Goal: Task Accomplishment & Management: Complete application form

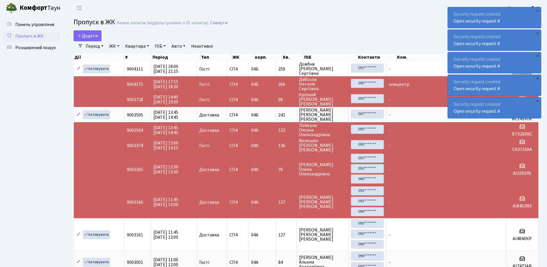
select select "25"
click at [83, 35] on span "Додати" at bounding box center [87, 36] width 20 height 6
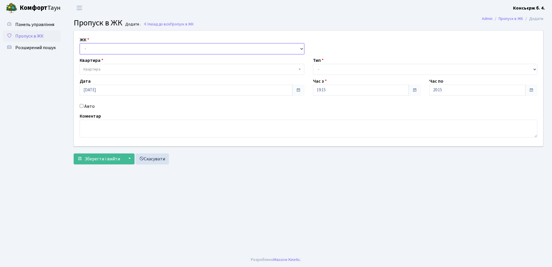
click at [153, 49] on select "- СП4, Столичне шосе, 5" at bounding box center [192, 48] width 224 height 11
select select "325"
click at [80, 43] on select "- СП4, Столичне шосе, 5" at bounding box center [192, 48] width 224 height 11
select select
click at [143, 67] on span "Квартира" at bounding box center [189, 69] width 213 height 6
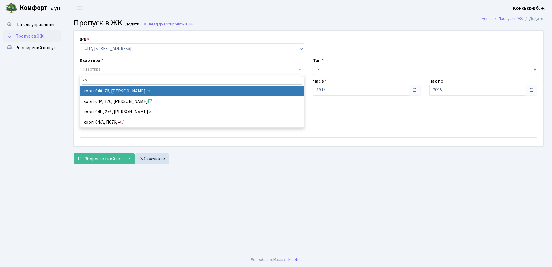
type input "76"
select select "21104"
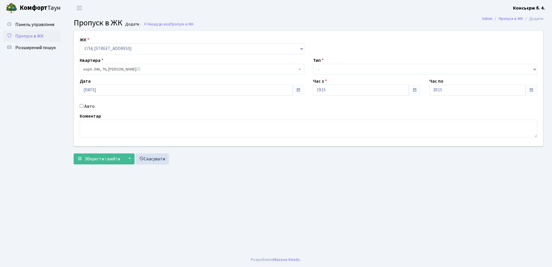
click at [80, 105] on input "Авто" at bounding box center [82, 106] width 4 height 4
checkbox input "true"
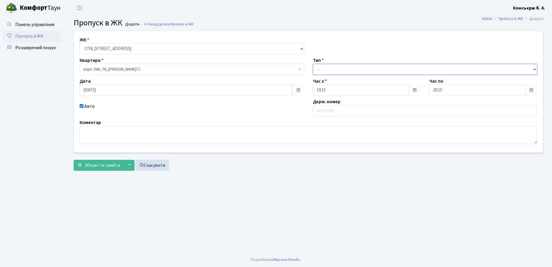
click at [357, 67] on select "- Доставка Таксі Гості Сервіс" at bounding box center [425, 69] width 224 height 11
select select "18"
click at [313, 64] on select "- Доставка Таксі Гості Сервіс" at bounding box center [425, 69] width 224 height 11
click at [345, 110] on input "text" at bounding box center [425, 110] width 224 height 11
type input "АІ2362КР"
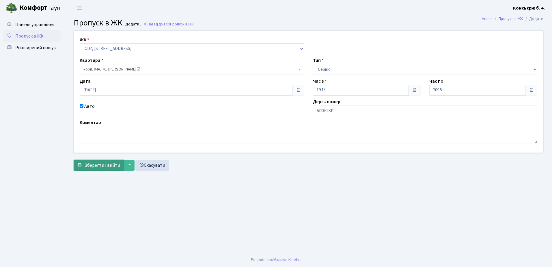
click at [104, 164] on span "Зберегти і вийти" at bounding box center [102, 165] width 35 height 6
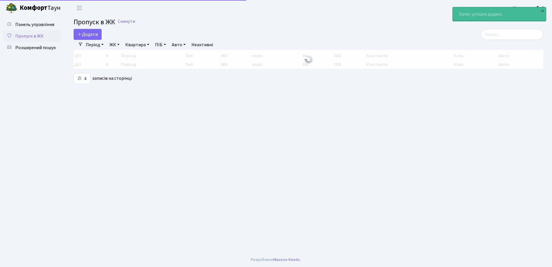
select select "25"
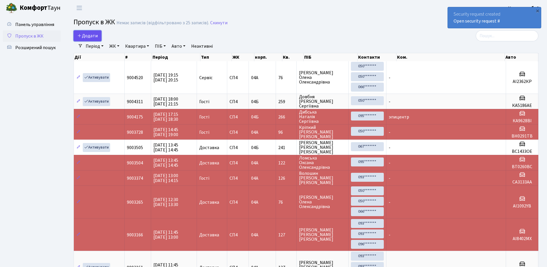
click at [93, 34] on span "Додати" at bounding box center [87, 36] width 20 height 6
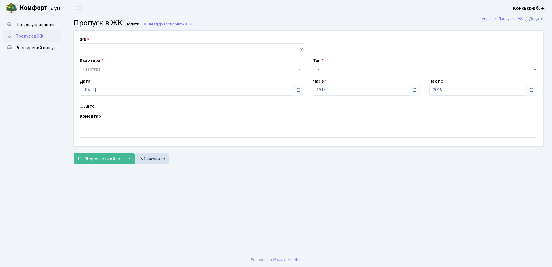
click at [31, 35] on span "Пропуск в ЖК" at bounding box center [29, 36] width 28 height 6
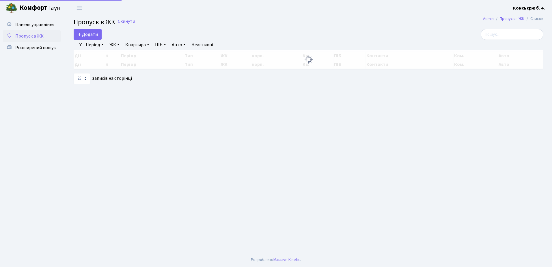
select select "25"
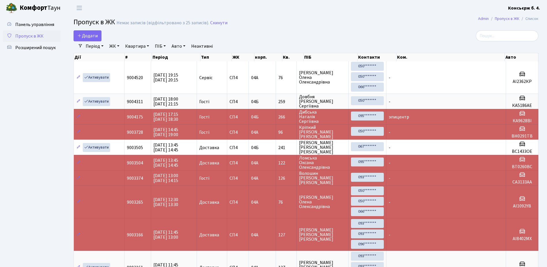
drag, startPoint x: 171, startPoint y: 76, endPoint x: 254, endPoint y: 36, distance: 91.6
click at [254, 36] on div "Додати" at bounding box center [227, 35] width 307 height 11
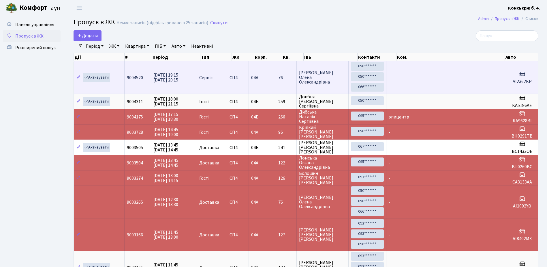
click at [180, 70] on td "[DATE] 19:15 [DATE] 20:15" at bounding box center [174, 77] width 46 height 32
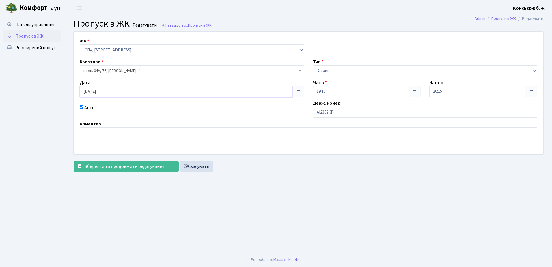
click at [125, 91] on input "22.09.2025" at bounding box center [186, 91] width 213 height 11
click at [94, 69] on td "23" at bounding box center [94, 71] width 9 height 9
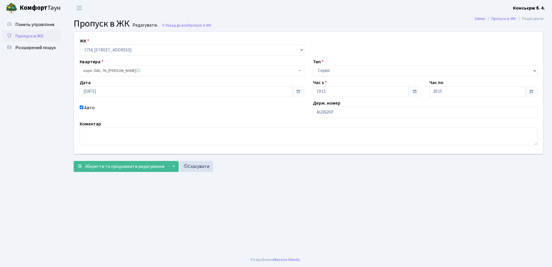
click at [298, 91] on span at bounding box center [298, 91] width 5 height 5
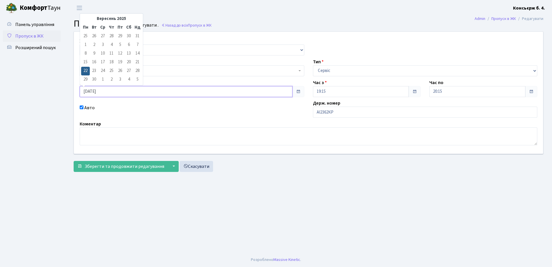
click at [122, 91] on input "22.09.2025" at bounding box center [186, 91] width 213 height 11
click at [95, 70] on td "23" at bounding box center [94, 71] width 9 height 9
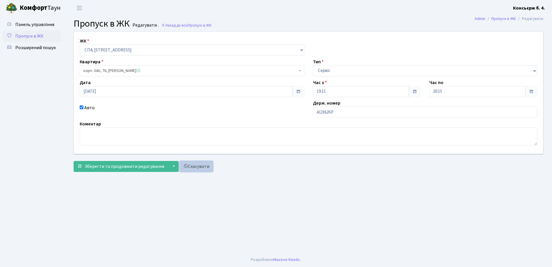
click at [195, 165] on link "Скасувати" at bounding box center [195, 166] width 33 height 11
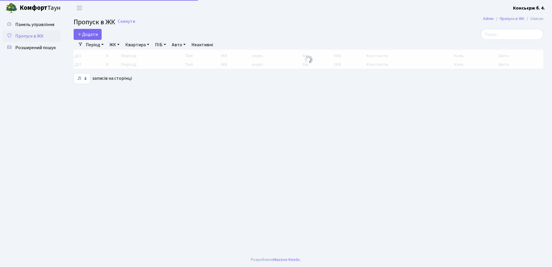
select select "25"
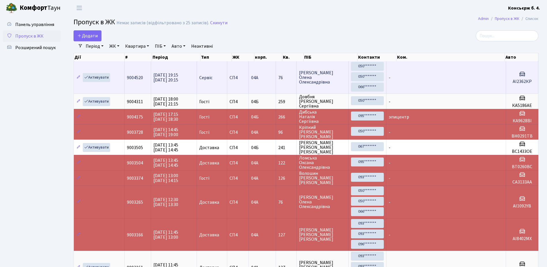
click at [213, 79] on span "Сервіс" at bounding box center [205, 77] width 13 height 5
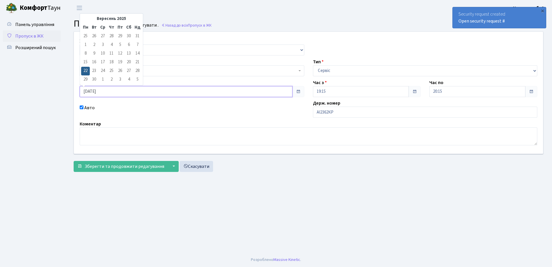
click at [136, 91] on input "22.09.2025" at bounding box center [186, 91] width 213 height 11
click at [93, 69] on td "23" at bounding box center [94, 71] width 9 height 9
click at [173, 165] on button "▼" at bounding box center [173, 166] width 11 height 11
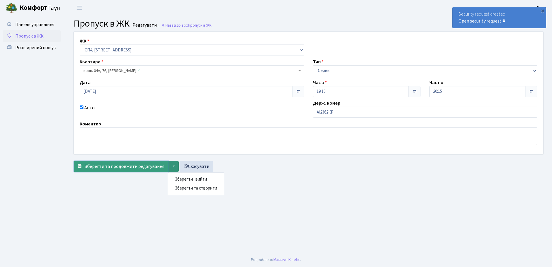
click at [139, 167] on span "Зберегти та продовжити редагування" at bounding box center [125, 166] width 80 height 6
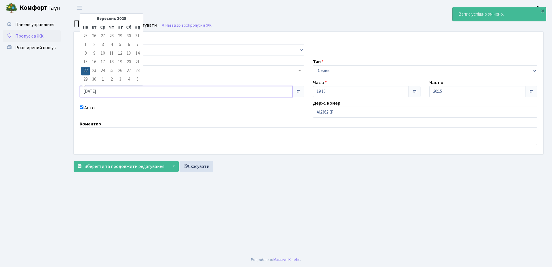
click at [115, 93] on input "22.09.2025" at bounding box center [186, 91] width 213 height 11
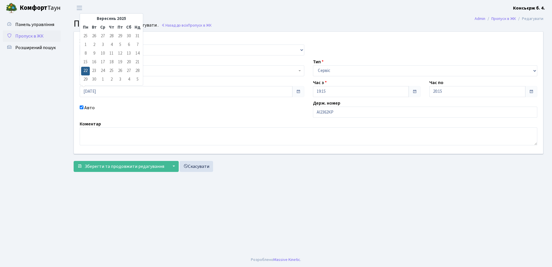
click at [94, 69] on td "23" at bounding box center [94, 71] width 9 height 9
click at [171, 166] on button "▼" at bounding box center [173, 166] width 11 height 11
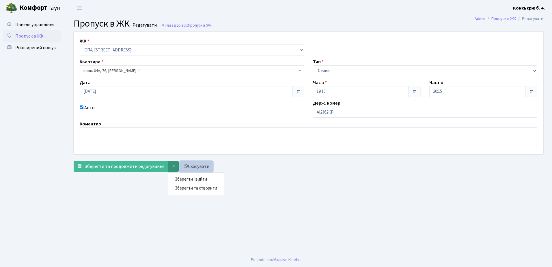
click at [192, 166] on link "Скасувати" at bounding box center [195, 166] width 33 height 11
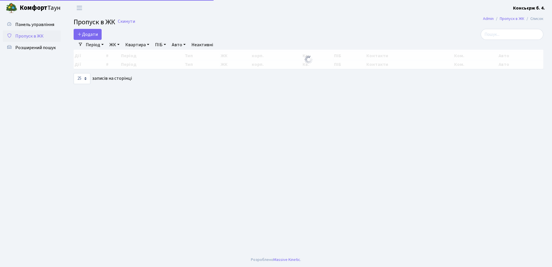
select select "25"
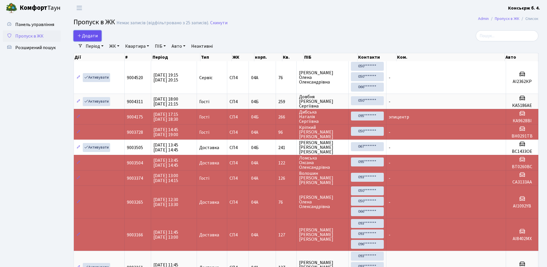
click at [86, 33] on span "Додати" at bounding box center [87, 36] width 20 height 6
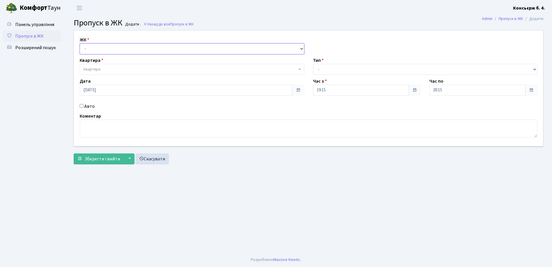
click at [122, 48] on select "- [STREET_ADDRESS]" at bounding box center [192, 48] width 224 height 11
select select "325"
click at [80, 43] on select "- [STREET_ADDRESS]" at bounding box center [192, 48] width 224 height 11
select select
click at [119, 68] on span "Квартира" at bounding box center [189, 69] width 213 height 6
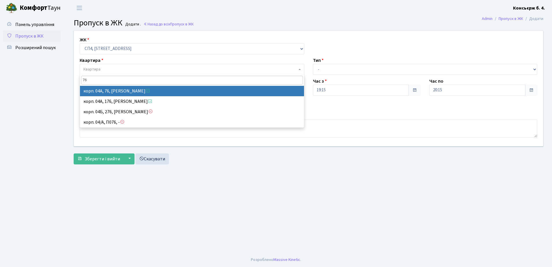
type input "76"
select select "21104"
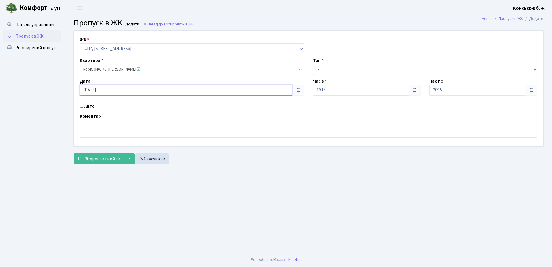
click at [121, 89] on input "22.09.2025" at bounding box center [186, 90] width 213 height 11
click at [95, 68] on td "23" at bounding box center [94, 69] width 9 height 9
type input "23.09.2025"
click at [81, 105] on input "Авто" at bounding box center [82, 106] width 4 height 4
checkbox input "true"
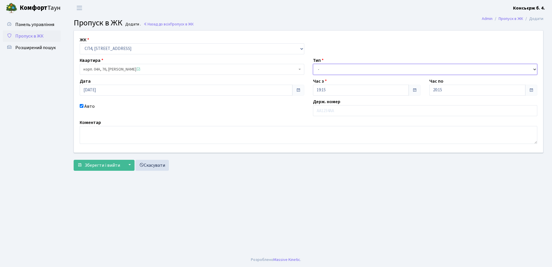
click at [348, 67] on select "- Доставка Таксі Гості Сервіс" at bounding box center [425, 69] width 224 height 11
select select "18"
click at [313, 64] on select "- Доставка Таксі Гості Сервіс" at bounding box center [425, 69] width 224 height 11
click at [337, 91] on input "19:15" at bounding box center [361, 90] width 96 height 11
click at [329, 109] on icon at bounding box center [329, 110] width 16 height 16
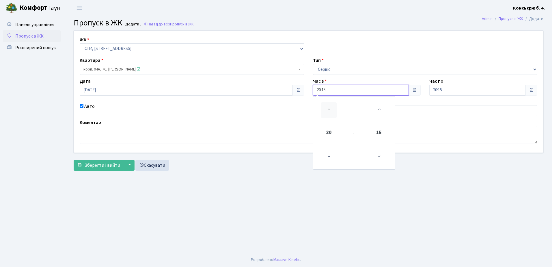
click at [329, 109] on icon at bounding box center [329, 110] width 16 height 16
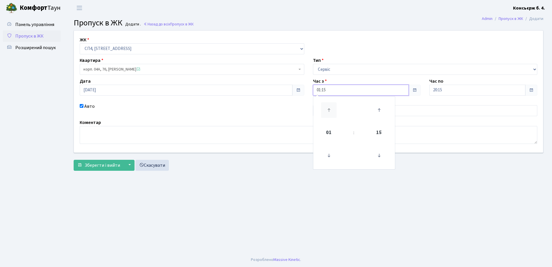
click at [329, 109] on icon at bounding box center [329, 110] width 16 height 16
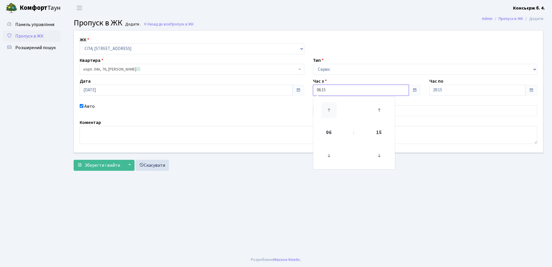
click at [329, 109] on icon at bounding box center [329, 110] width 16 height 16
click at [378, 154] on icon at bounding box center [379, 155] width 16 height 16
type input "07:00"
click at [430, 120] on div "Коментар" at bounding box center [308, 131] width 466 height 25
click at [360, 112] on input "text" at bounding box center [425, 110] width 224 height 11
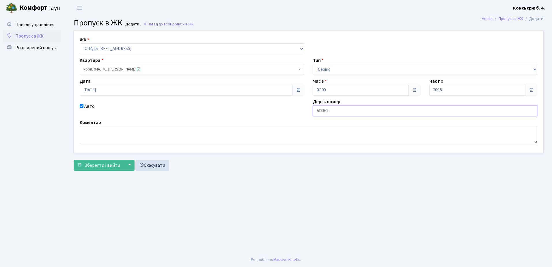
type input "АІ2362КР"
click at [93, 165] on span "Зберегти і вийти" at bounding box center [102, 165] width 35 height 6
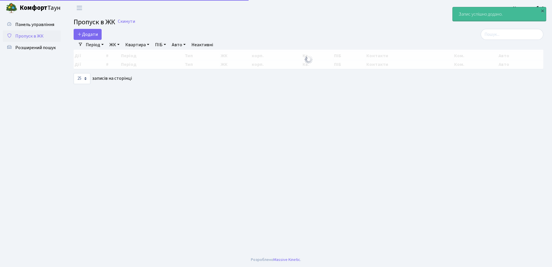
select select "25"
